Goal: Transaction & Acquisition: Purchase product/service

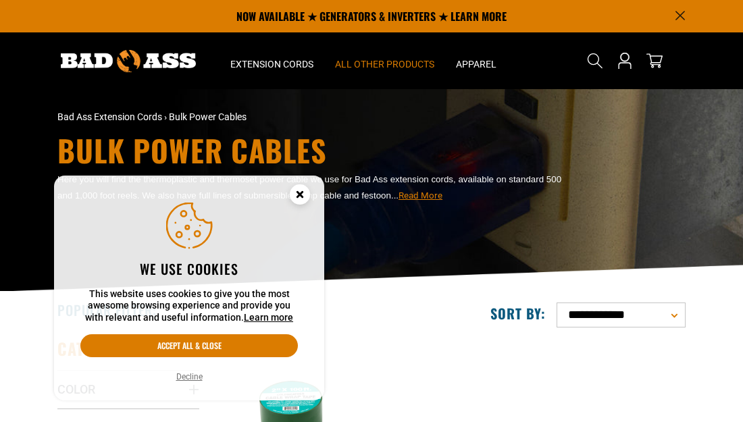
click at [301, 195] on icon "Cookie Consent" at bounding box center [299, 194] width 5 height 5
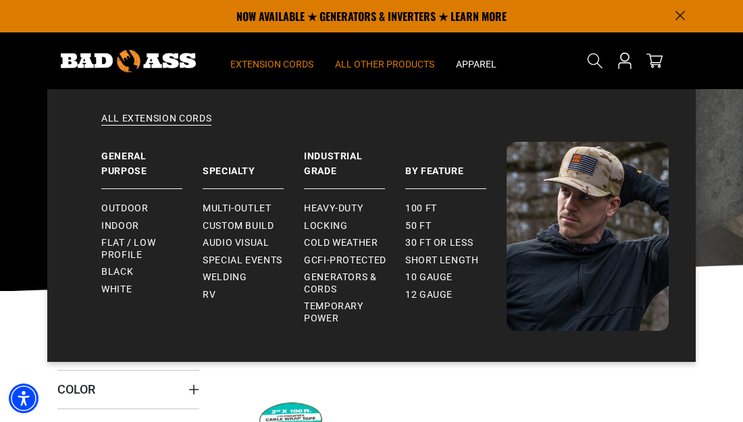
click at [288, 70] on summary "Extension Cords" at bounding box center [272, 60] width 105 height 57
click at [140, 212] on span "Outdoor" at bounding box center [124, 209] width 47 height 12
